Goal: Find specific page/section: Find specific page/section

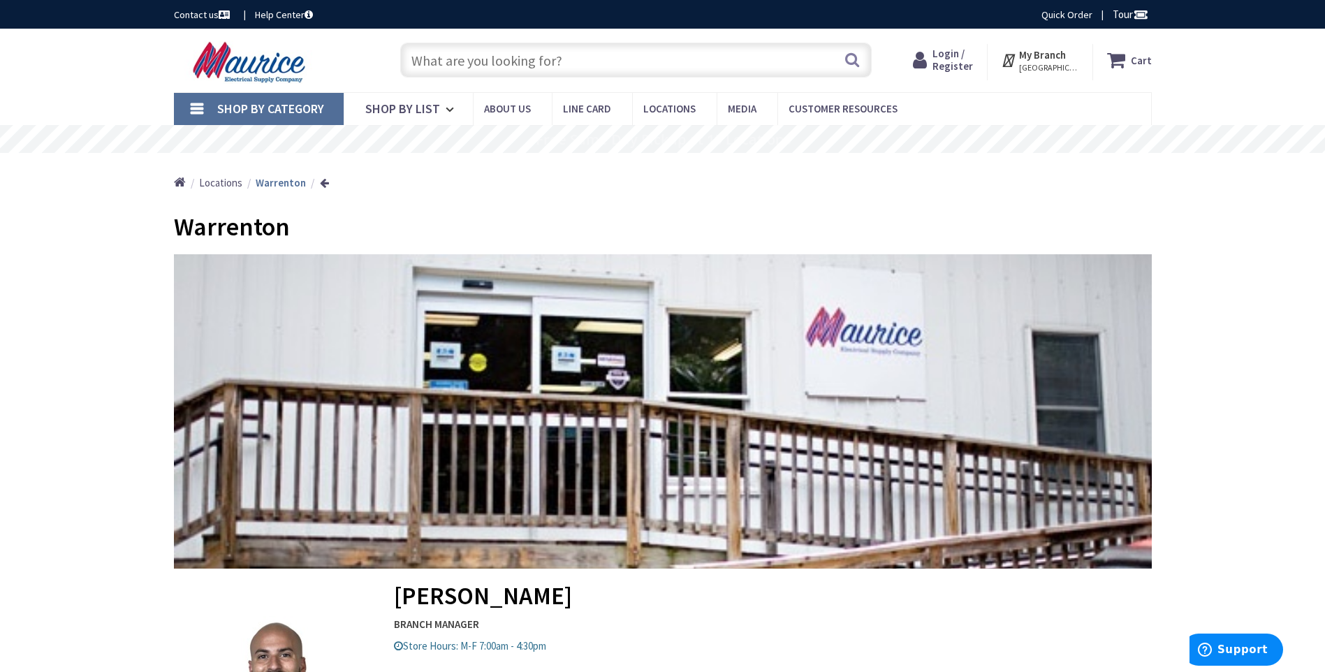
click at [564, 54] on input "text" at bounding box center [636, 60] width 472 height 35
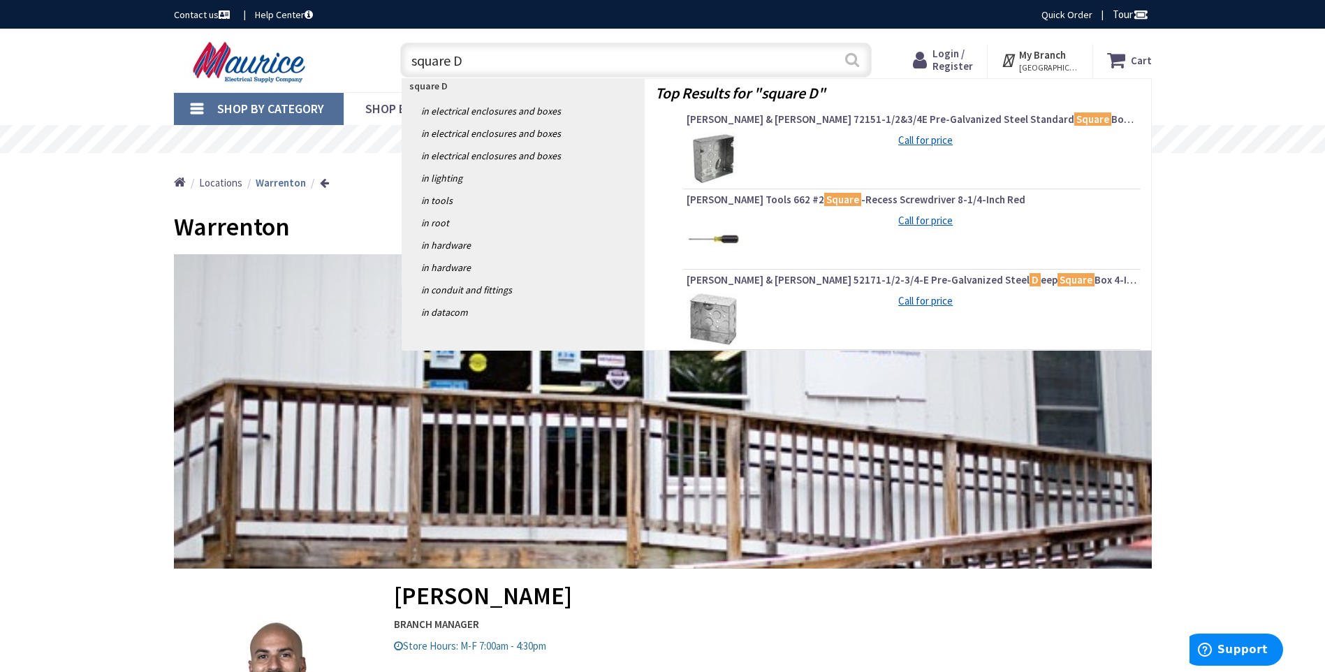
type input "square D"
click at [853, 59] on button "Search" at bounding box center [852, 59] width 18 height 31
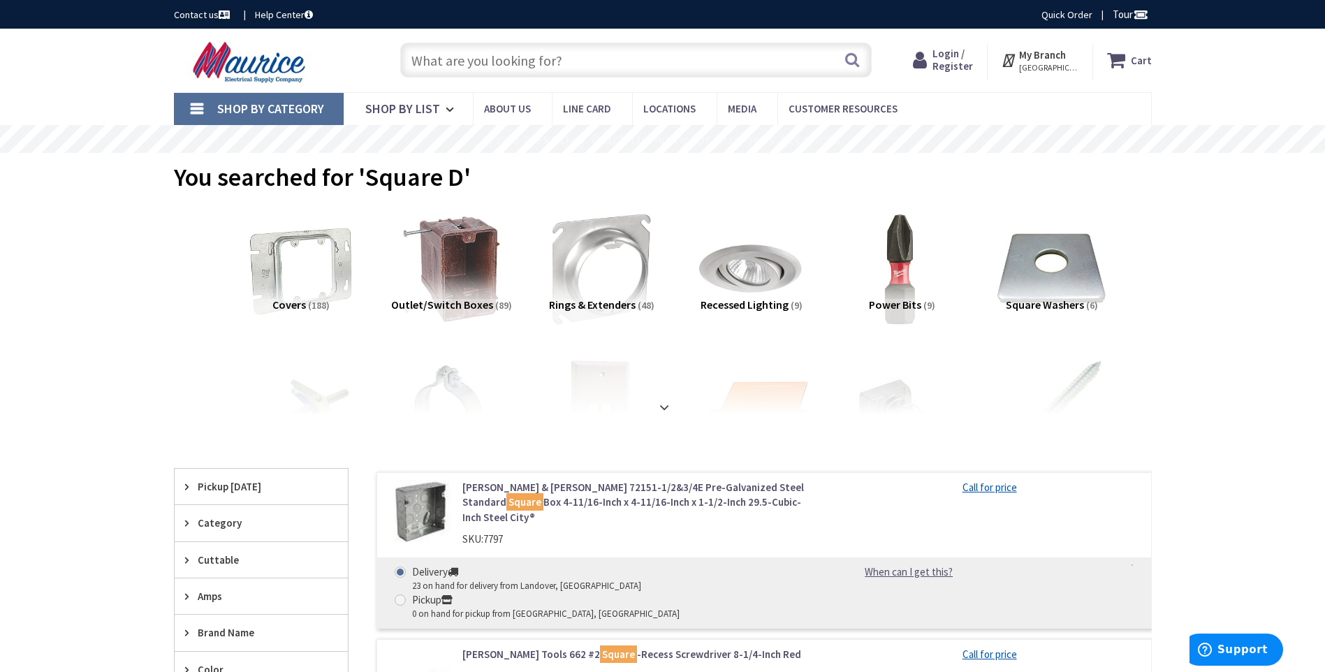
click at [600, 59] on input "text" at bounding box center [636, 60] width 472 height 35
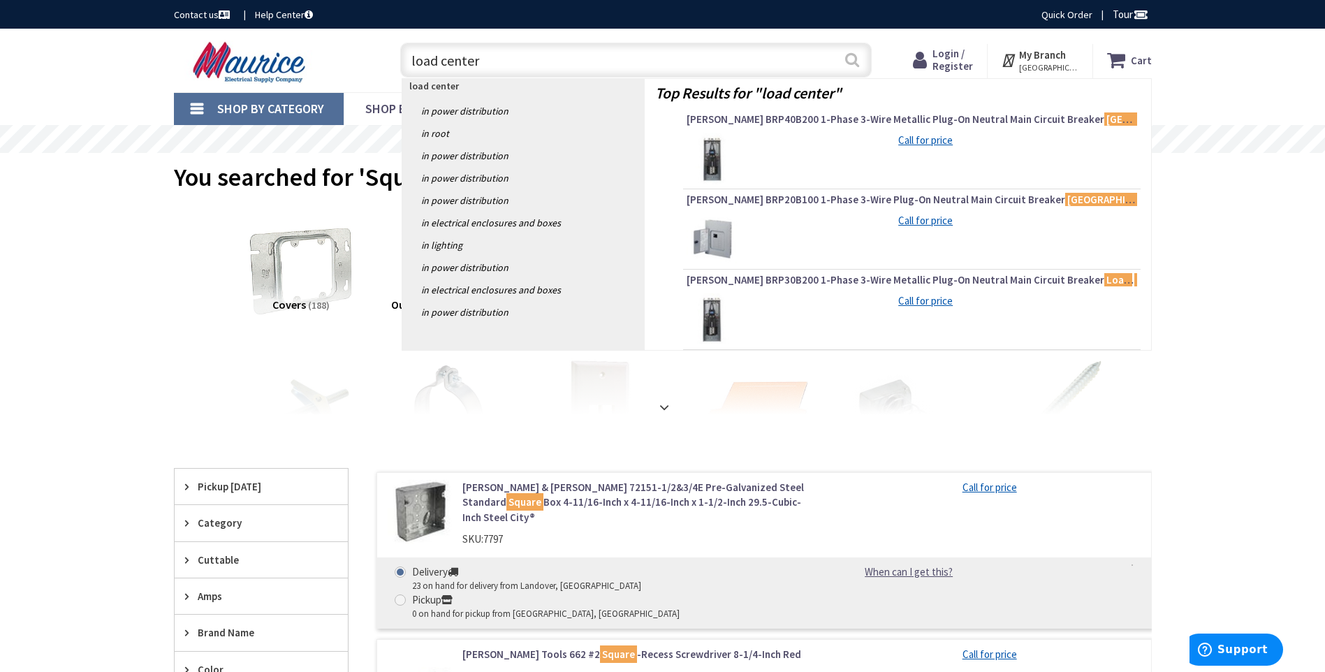
type input "load center"
click at [849, 59] on button "Search" at bounding box center [852, 59] width 18 height 31
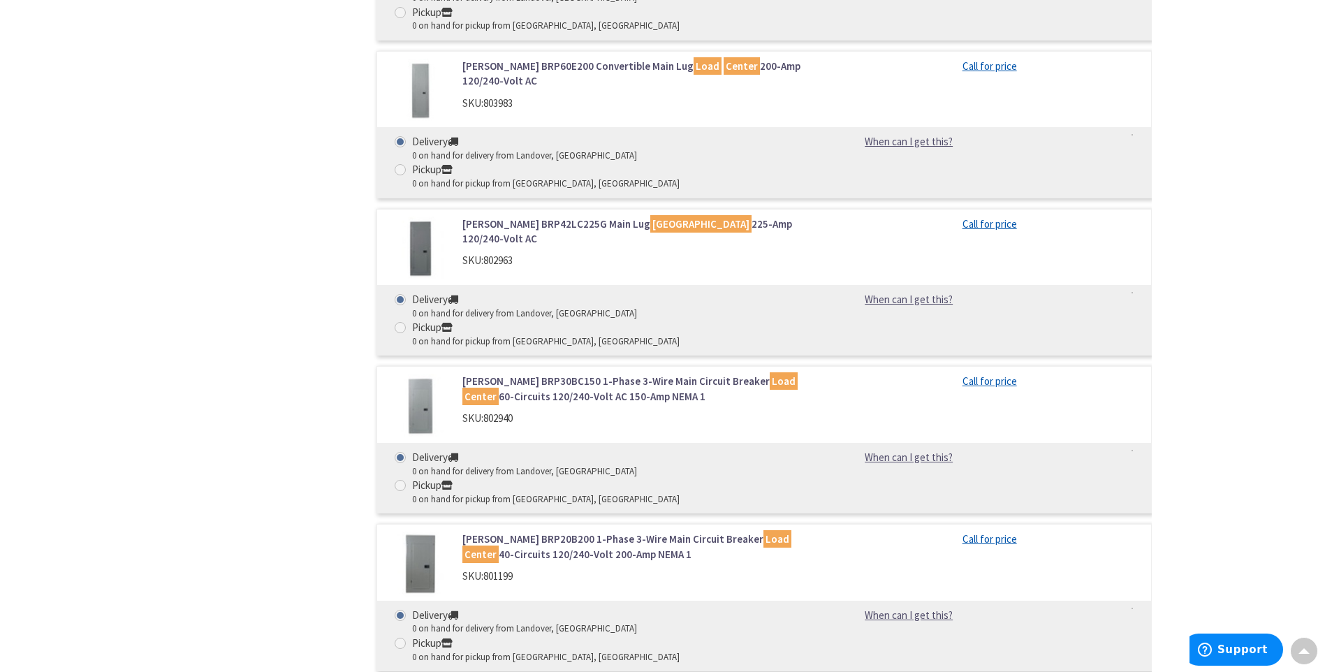
scroll to position [4891, 0]
